Goal: Transaction & Acquisition: Download file/media

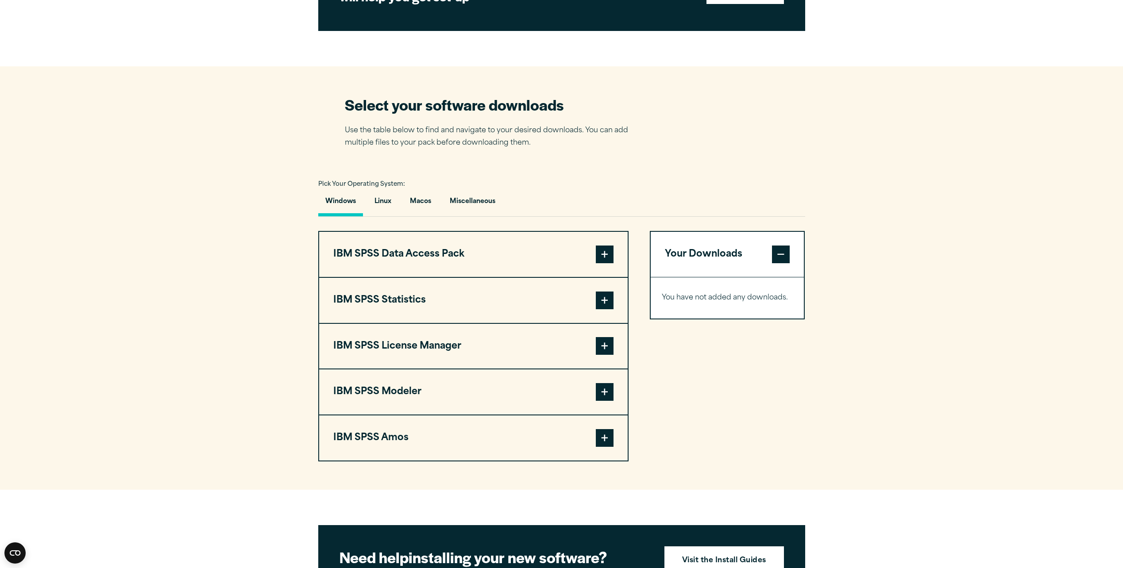
scroll to position [487, 0]
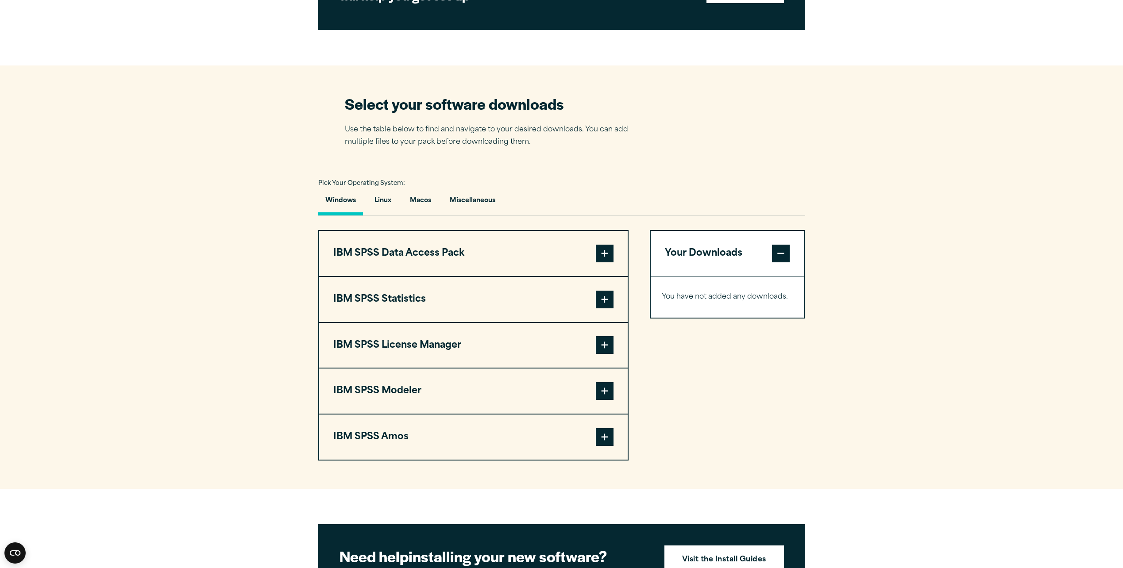
click at [381, 296] on button "IBM SPSS Statistics" at bounding box center [473, 299] width 308 height 45
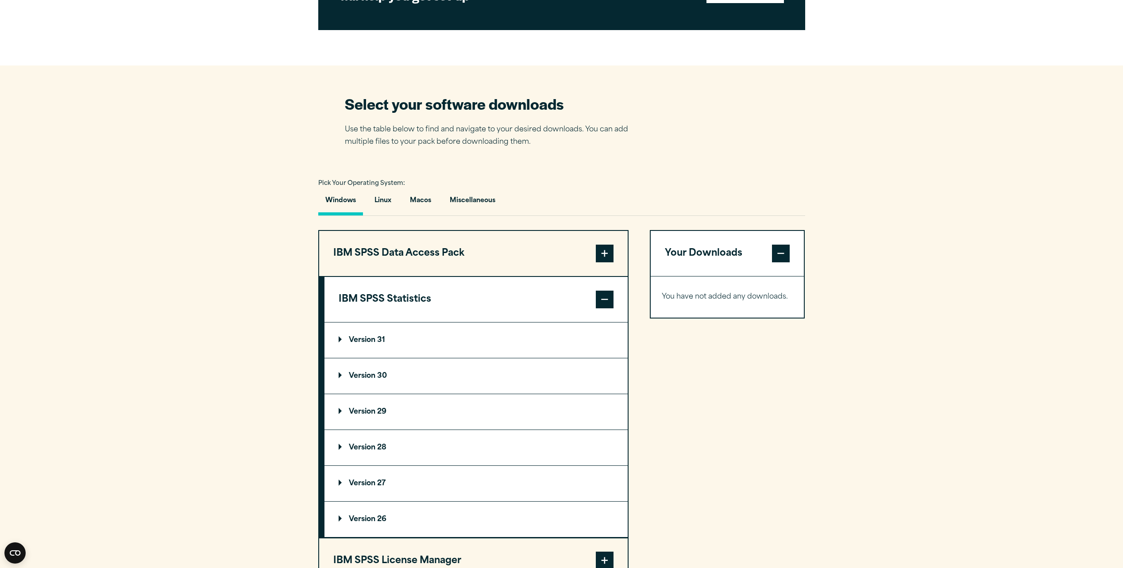
click at [340, 339] on p "Version 31" at bounding box center [362, 340] width 46 height 7
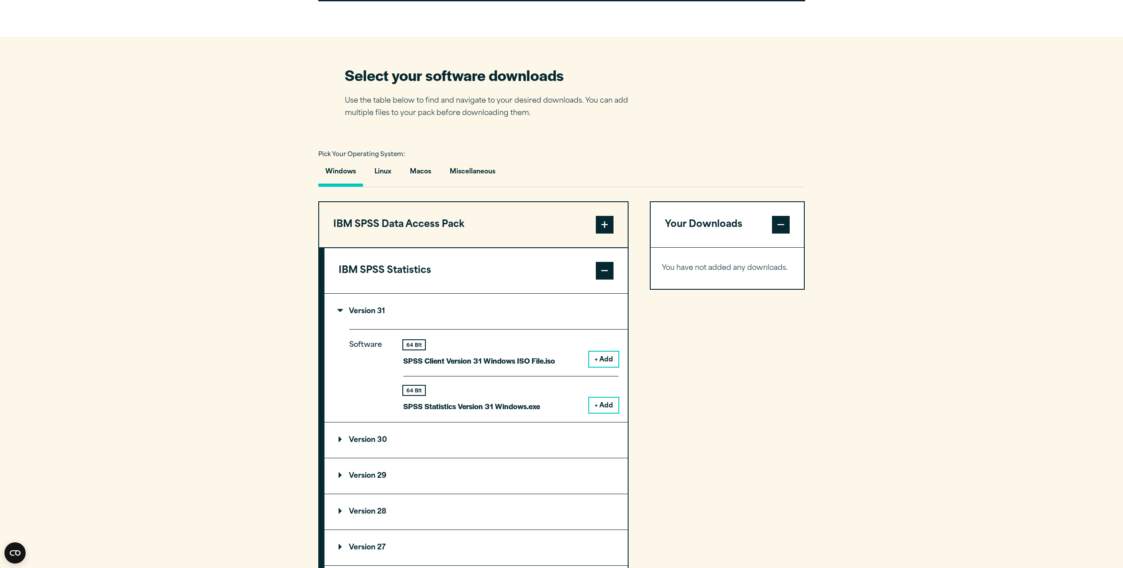
scroll to position [531, 0]
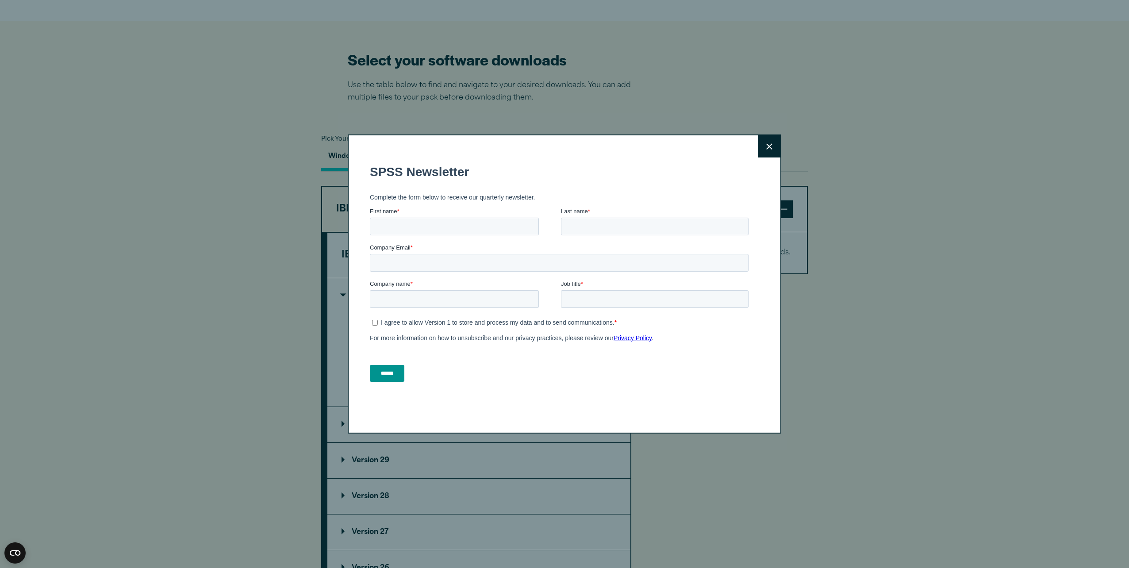
click at [771, 146] on button "Close" at bounding box center [770, 146] width 22 height 22
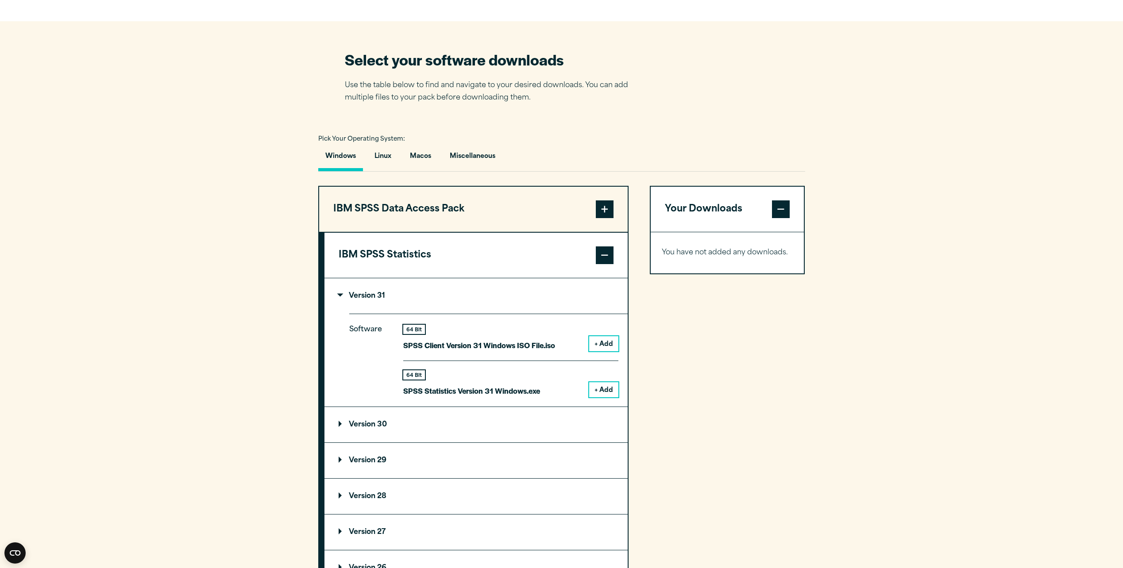
click at [603, 390] on button "+ Add" at bounding box center [603, 389] width 29 height 15
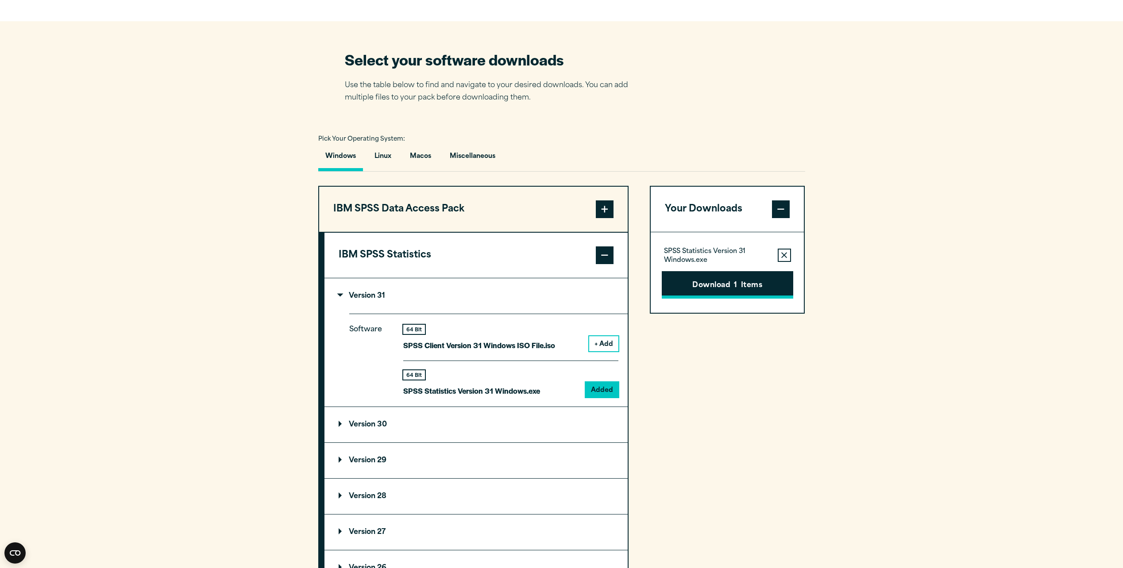
click at [711, 287] on button "Download 1 Items" at bounding box center [727, 284] width 131 height 27
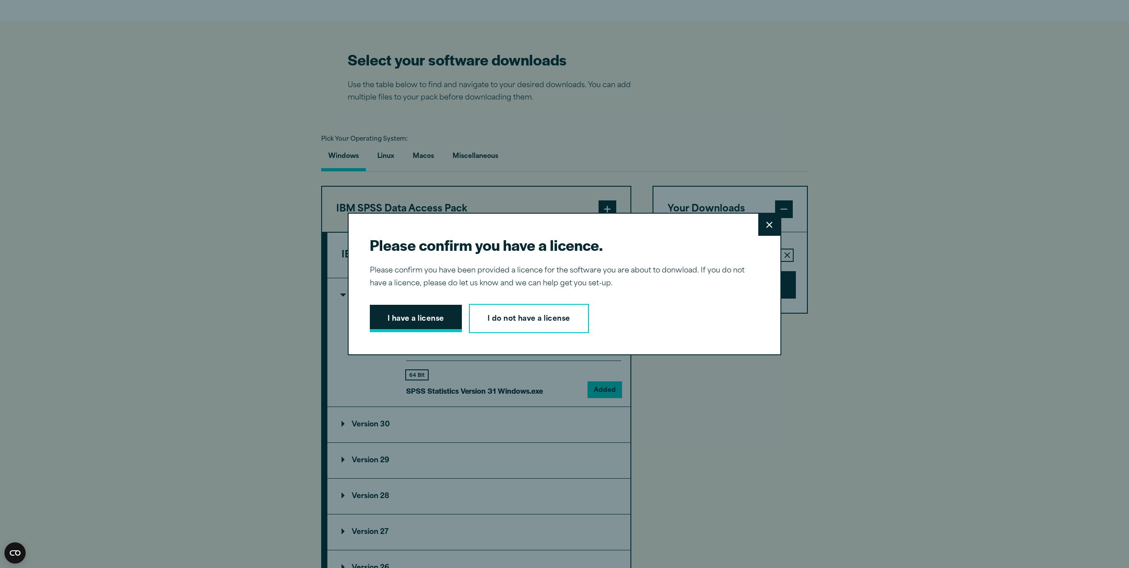
click at [409, 319] on button "I have a license" at bounding box center [416, 318] width 92 height 27
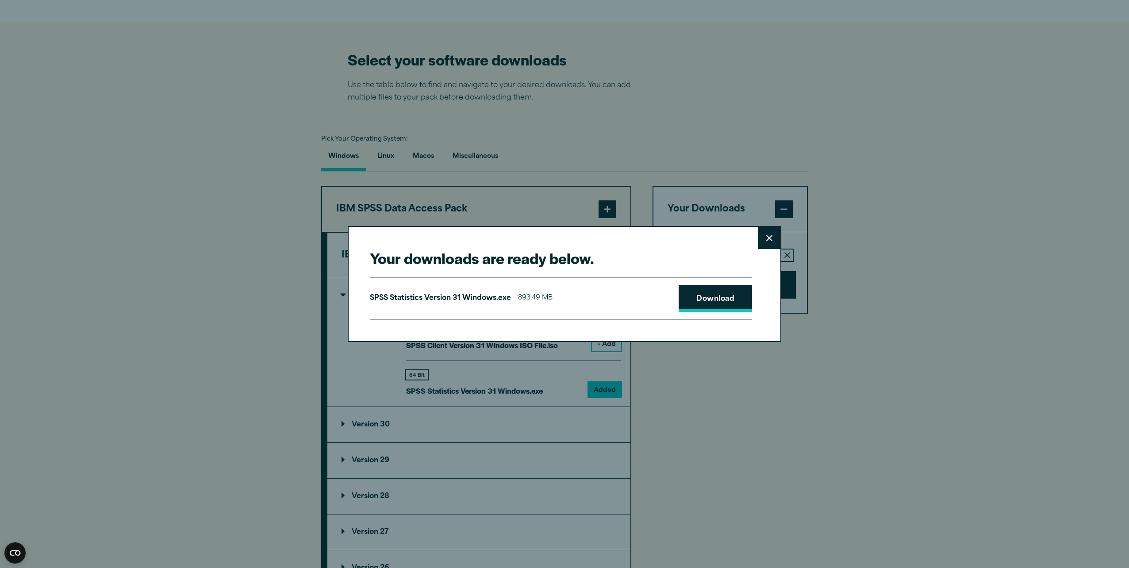
click at [701, 296] on link "Download" at bounding box center [715, 298] width 73 height 27
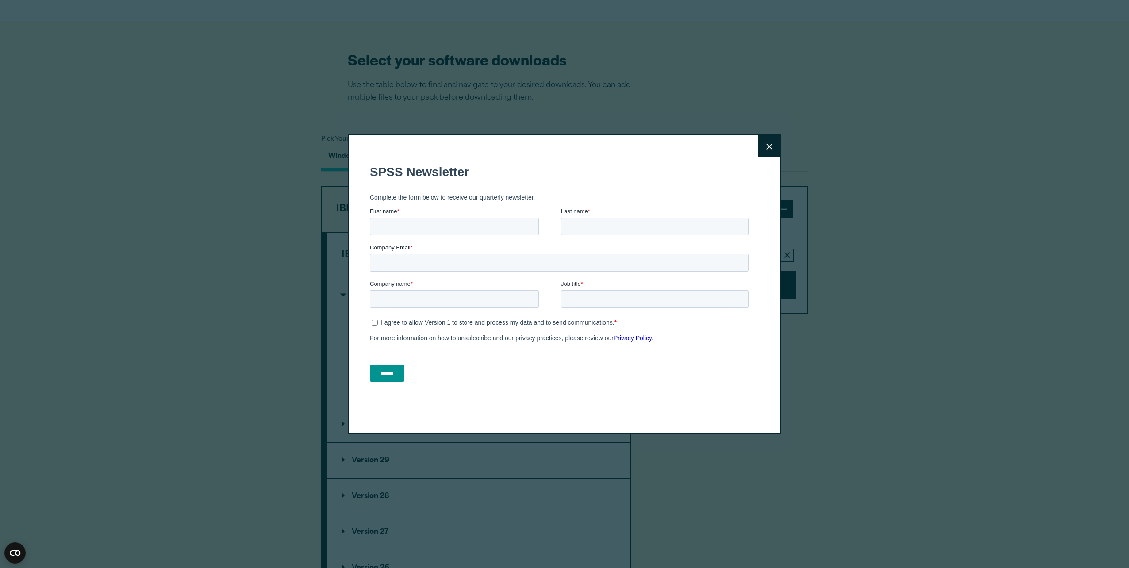
click at [770, 149] on button "Close" at bounding box center [770, 146] width 22 height 22
